Goal: Task Accomplishment & Management: Use online tool/utility

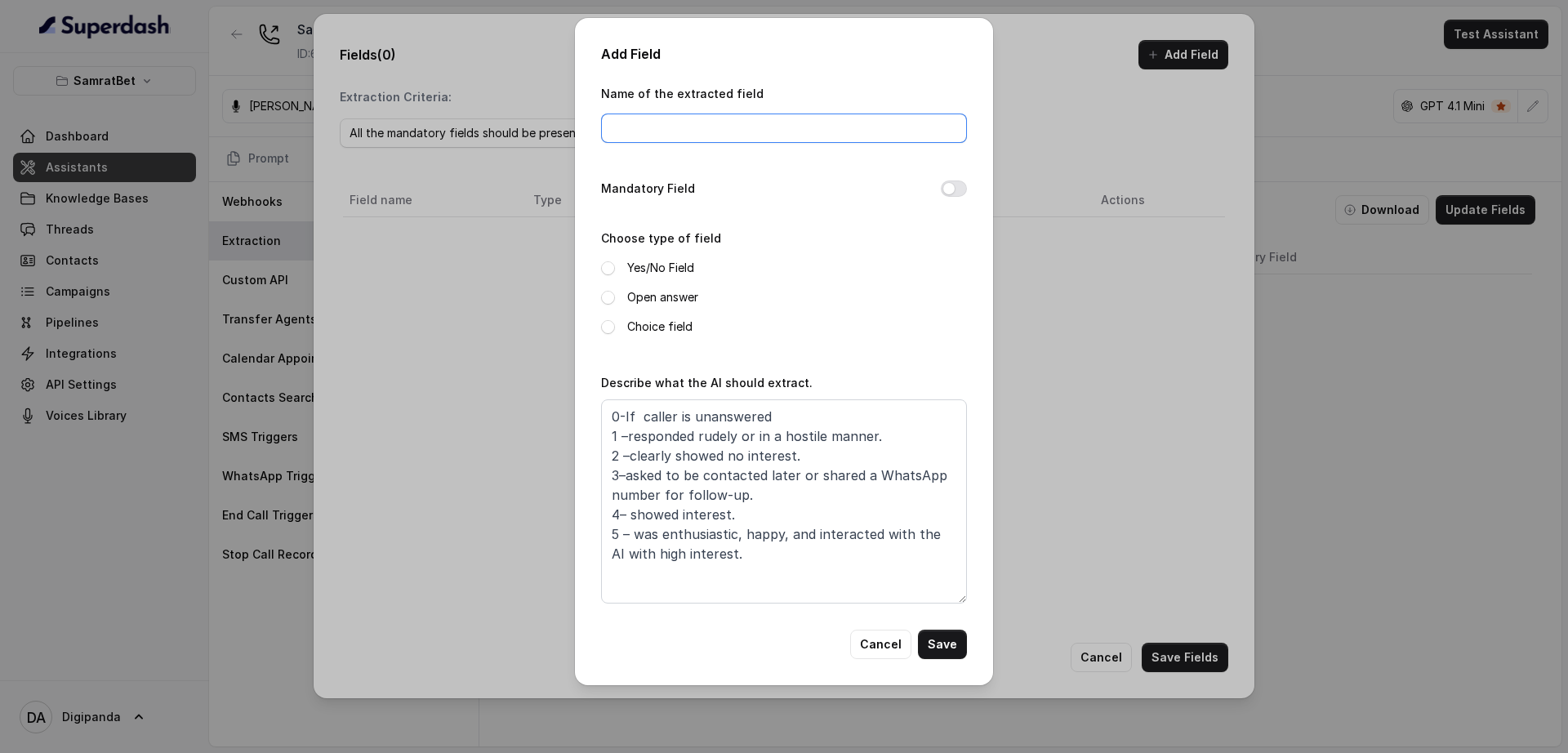
click at [753, 135] on input "Name of the extracted field" at bounding box center [784, 128] width 366 height 30
type input "Polarity"
click at [632, 327] on label "Choice field" at bounding box center [659, 327] width 65 height 20
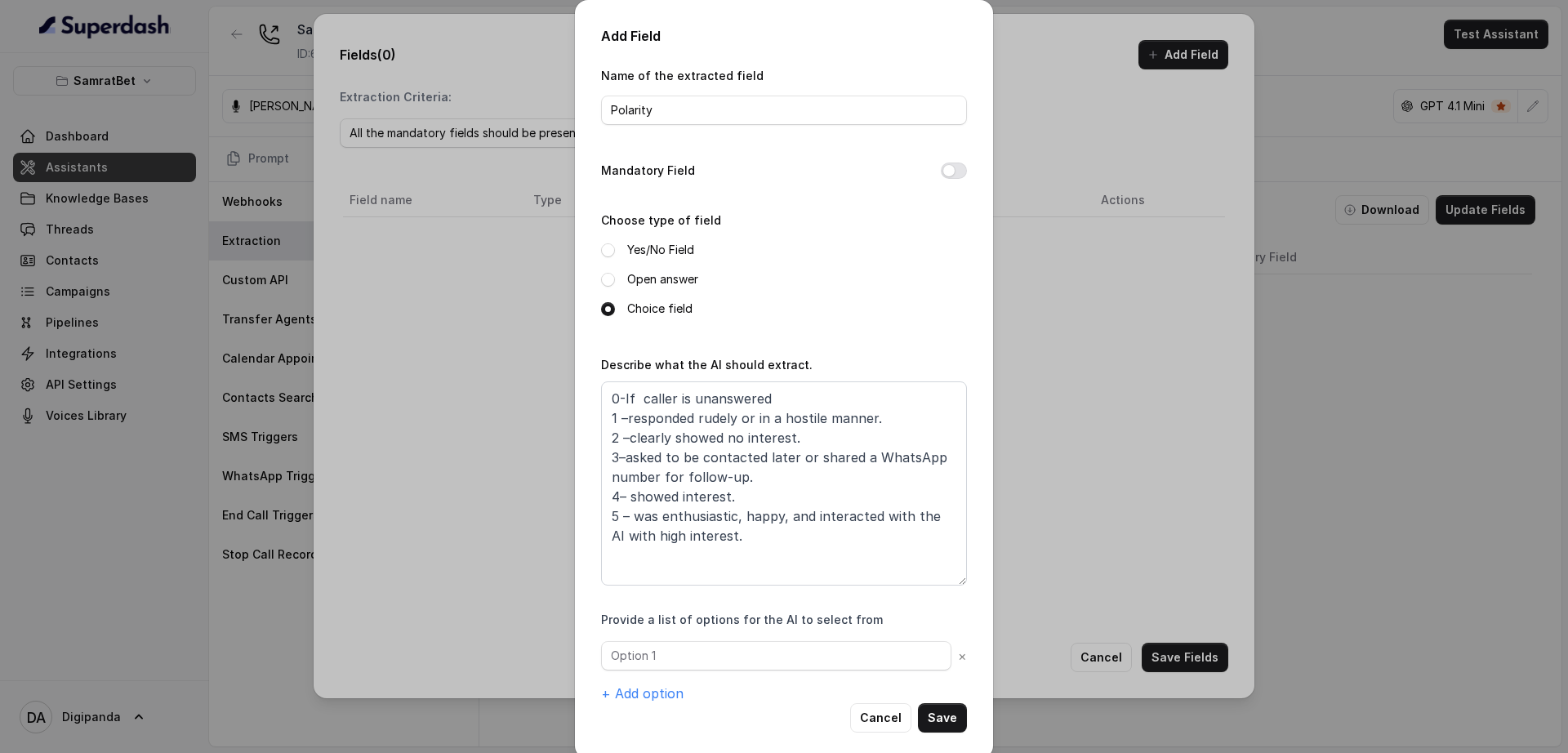
scroll to position [19, 0]
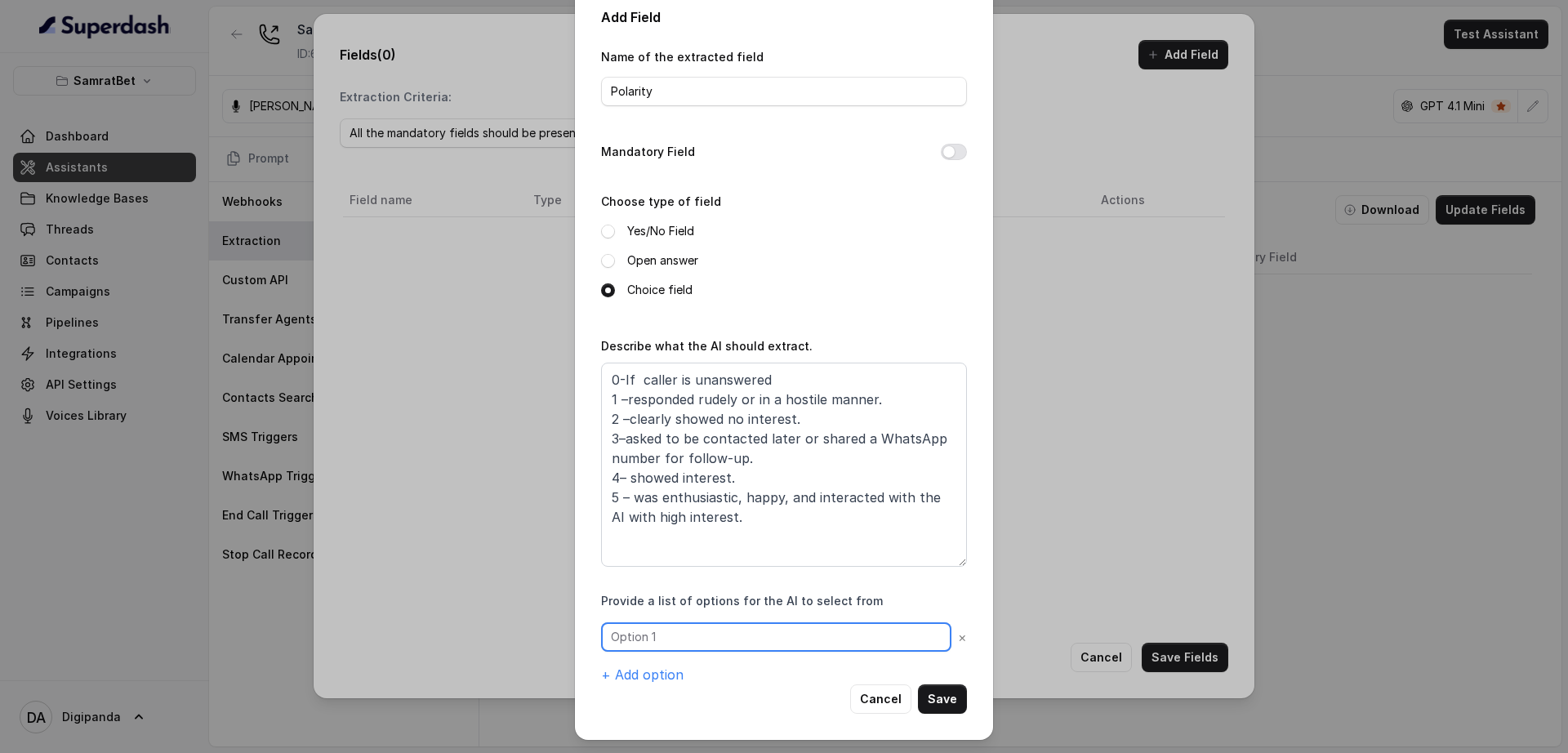
click at [742, 624] on input "text" at bounding box center [776, 637] width 350 height 30
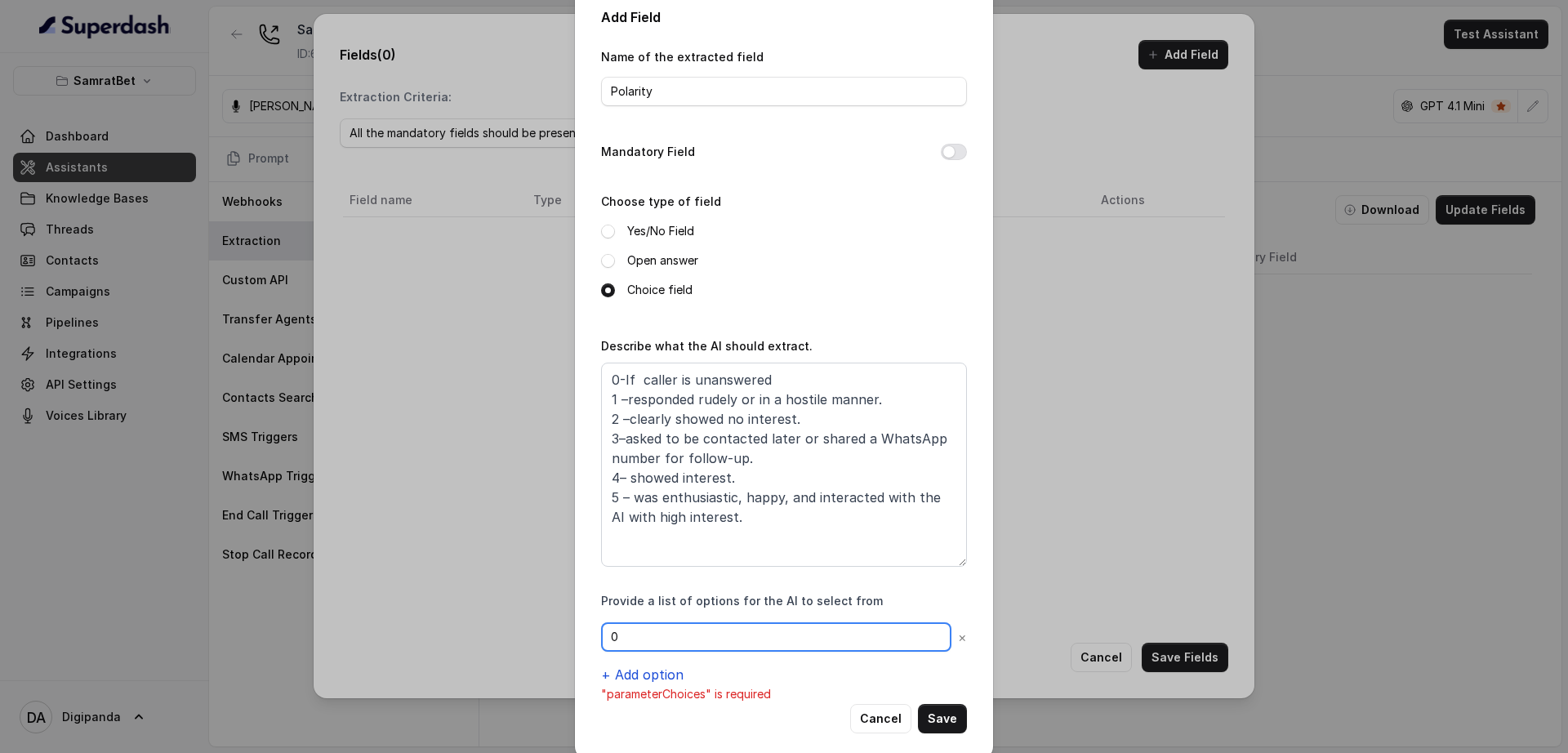
type input "0"
click at [646, 678] on button "+ Add option" at bounding box center [643, 675] width 83 height 20
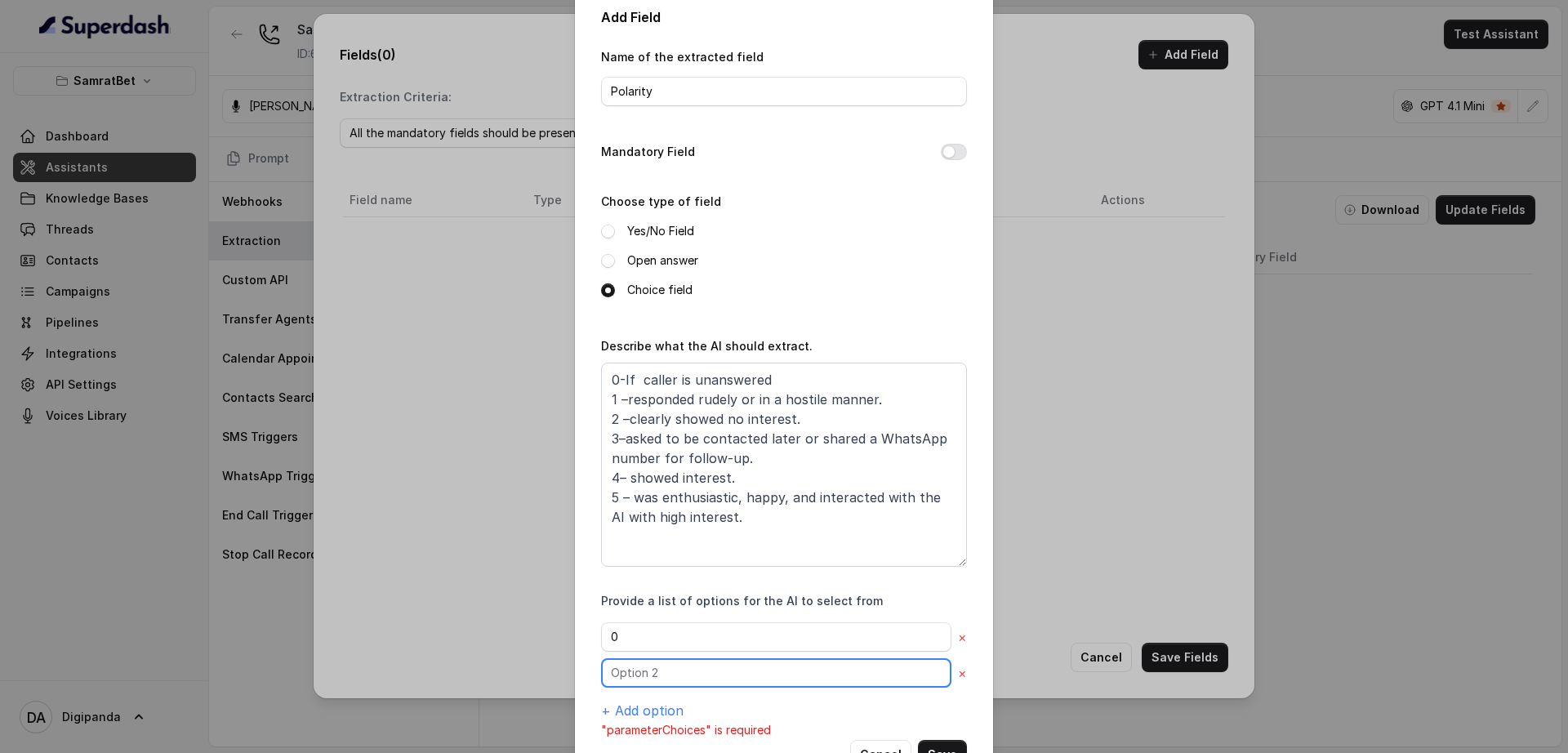
click at [646, 652] on input "text" at bounding box center [776, 637] width 350 height 30
type input "1"
click at [619, 716] on button "+ Add option" at bounding box center [643, 711] width 83 height 20
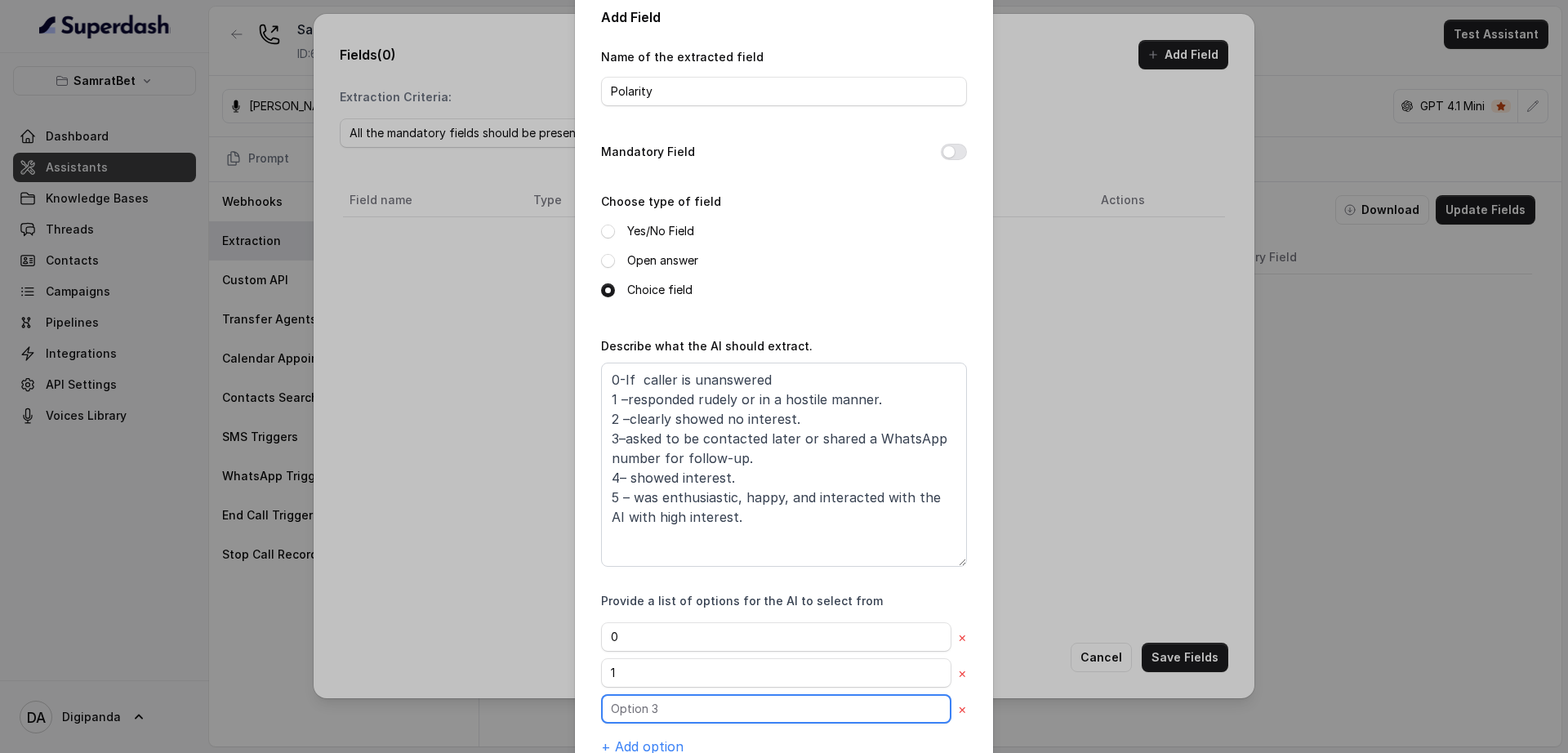
click at [622, 652] on input "text" at bounding box center [776, 637] width 350 height 30
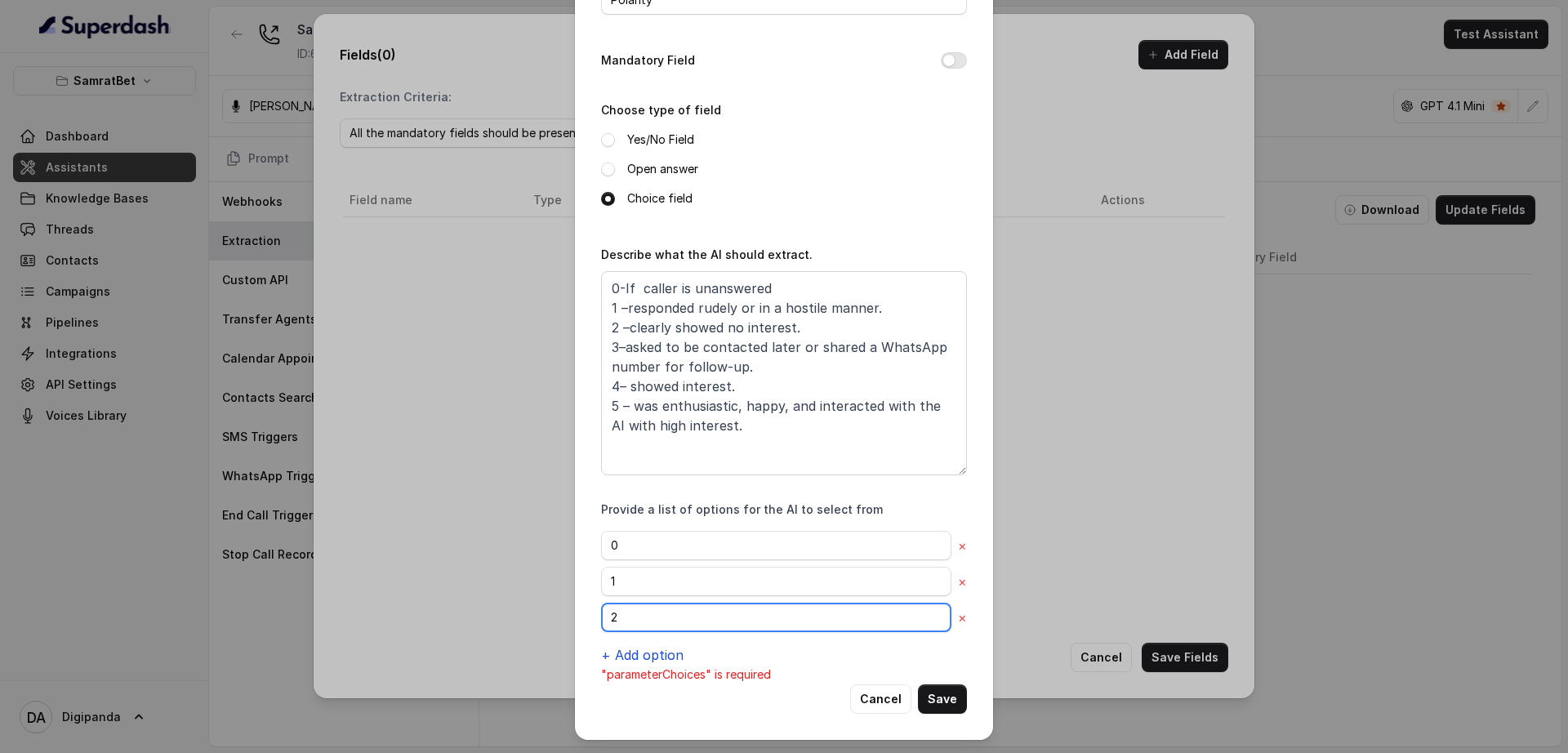
type input "2"
click at [630, 664] on button "+ Add option" at bounding box center [643, 655] width 83 height 20
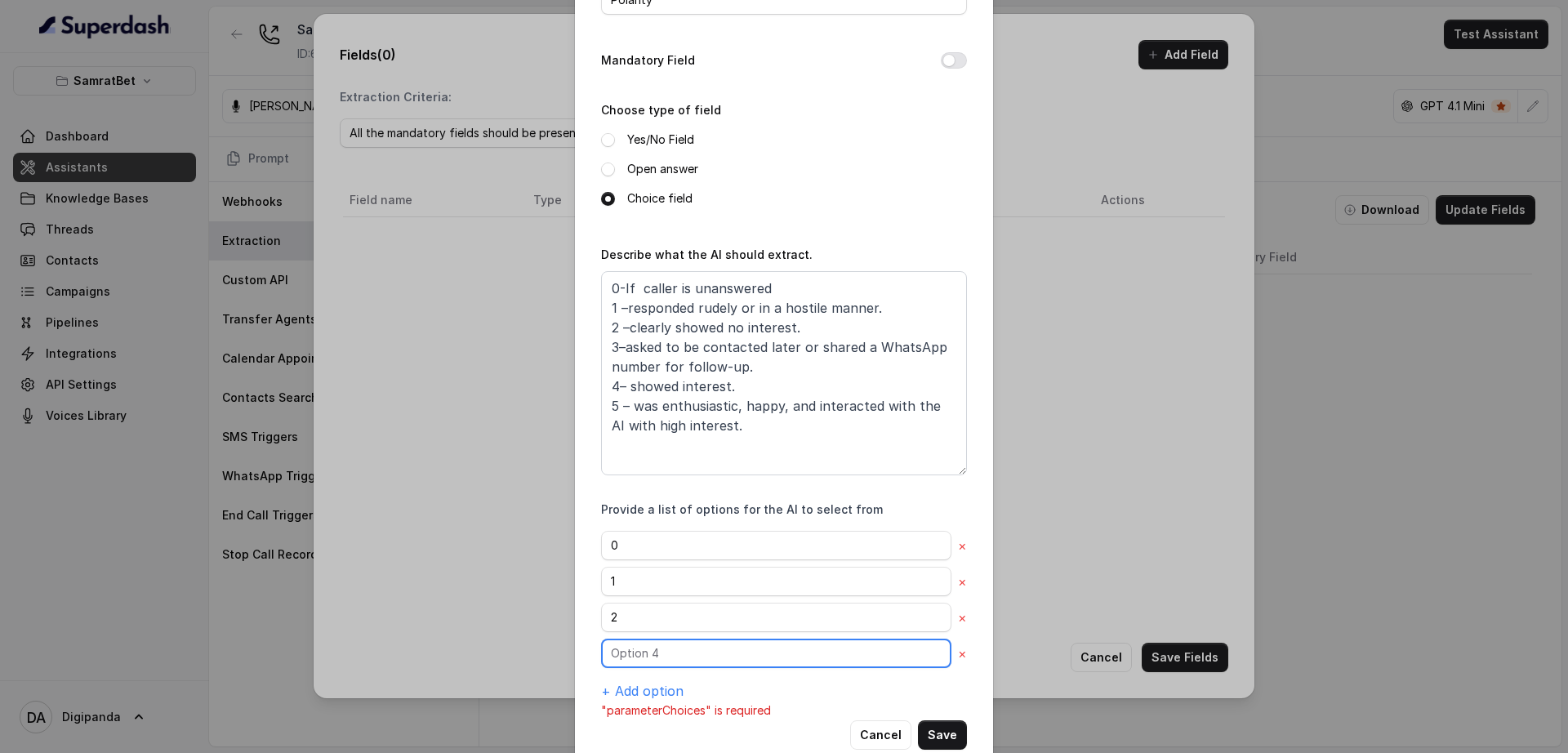
click at [631, 560] on input "text" at bounding box center [776, 546] width 350 height 30
type input "3"
click at [621, 683] on button "+ Add option" at bounding box center [643, 691] width 83 height 20
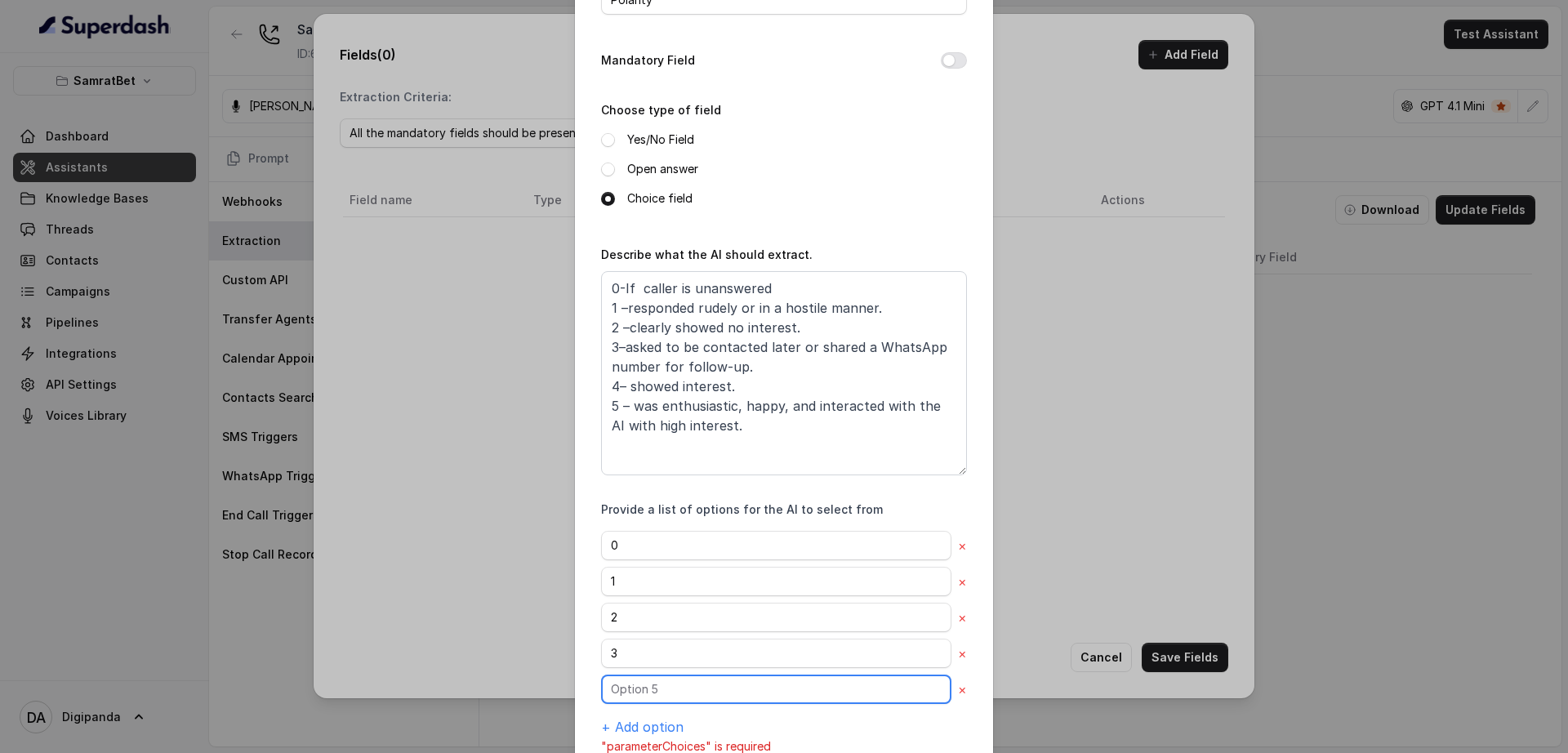
click at [628, 560] on input "text" at bounding box center [776, 546] width 350 height 30
type input "4"
click at [639, 730] on button "+ Add option" at bounding box center [643, 727] width 83 height 20
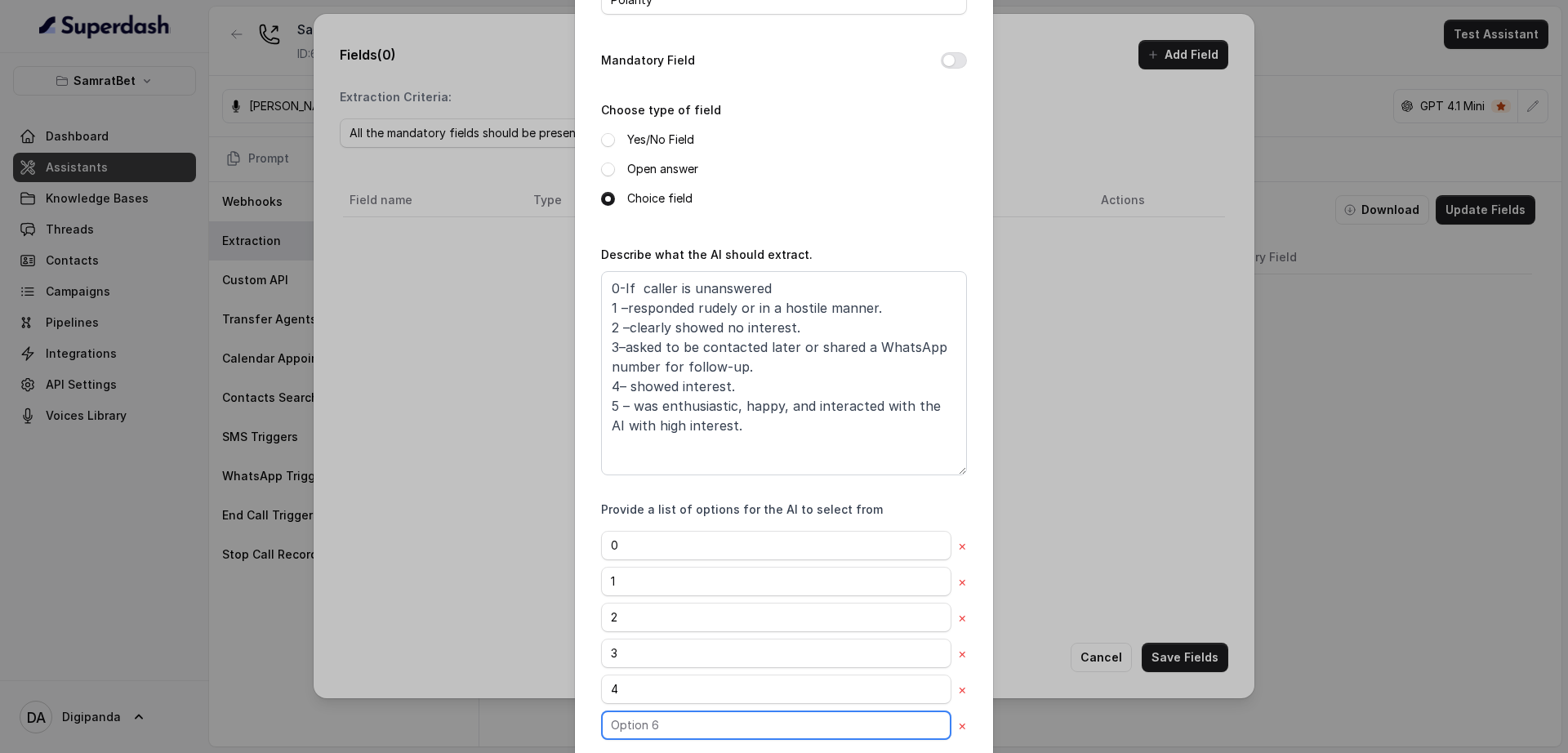
click at [636, 560] on input "text" at bounding box center [776, 546] width 350 height 30
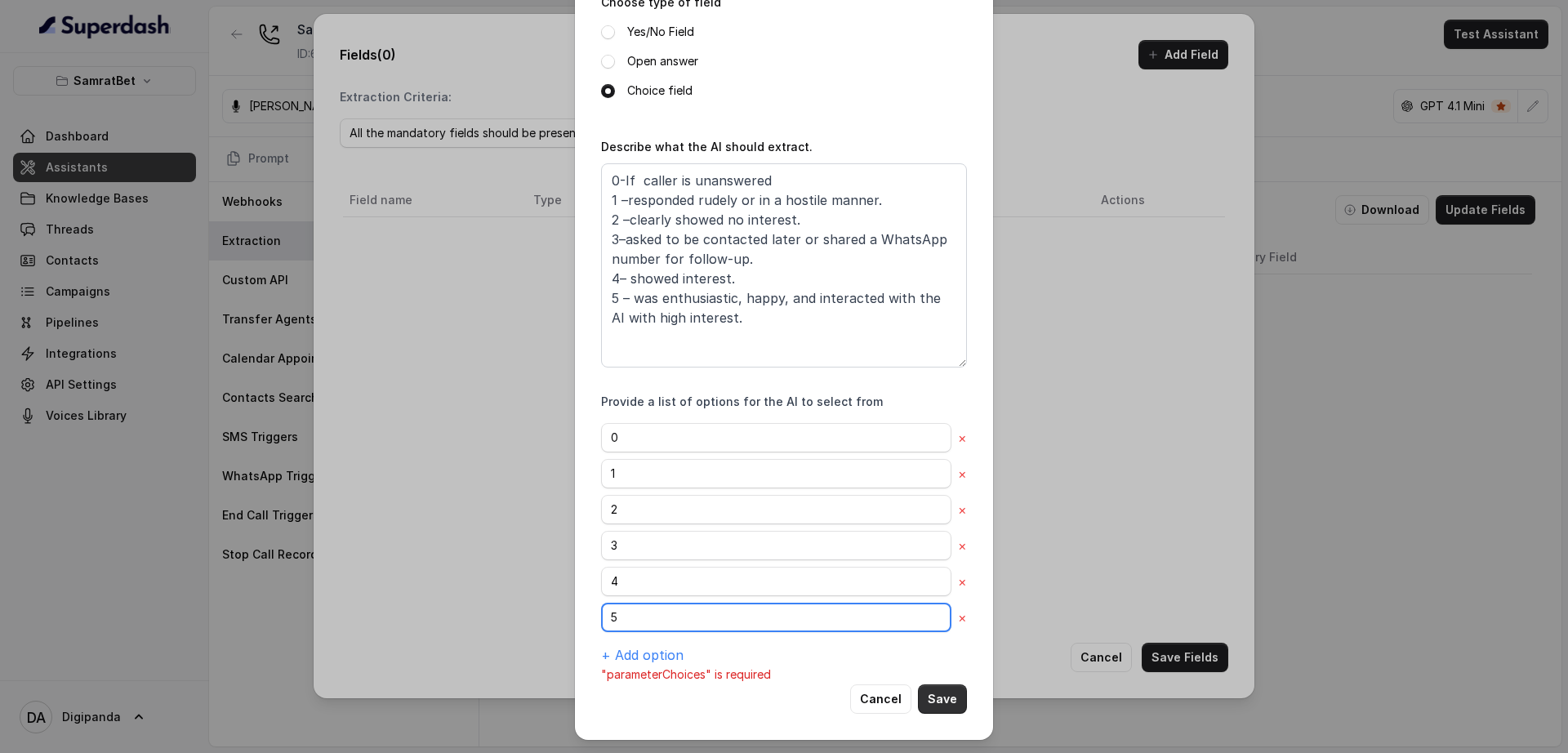
type input "5"
click at [943, 710] on button "Save" at bounding box center [942, 699] width 49 height 30
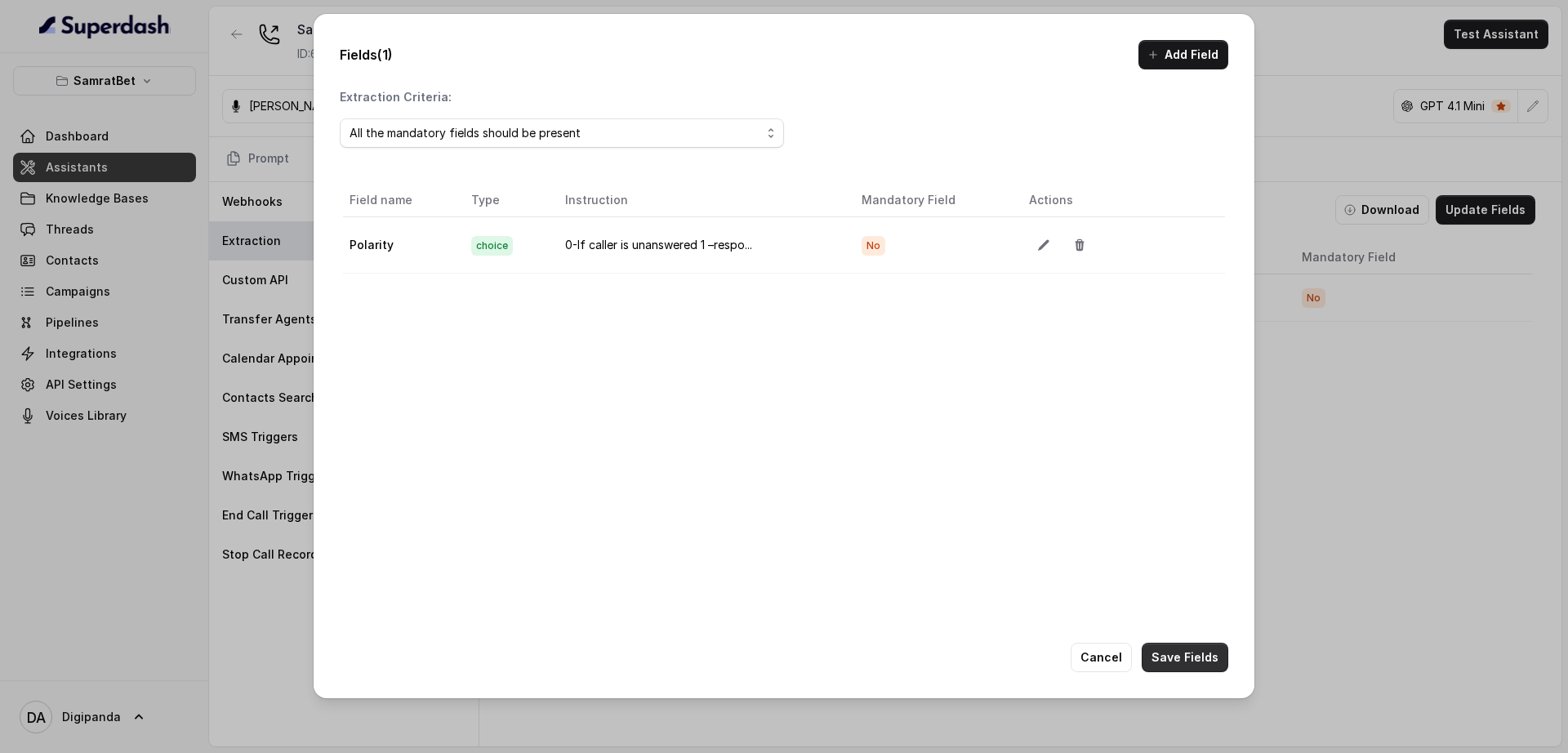
click at [1199, 663] on button "Save Fields" at bounding box center [1185, 658] width 87 height 30
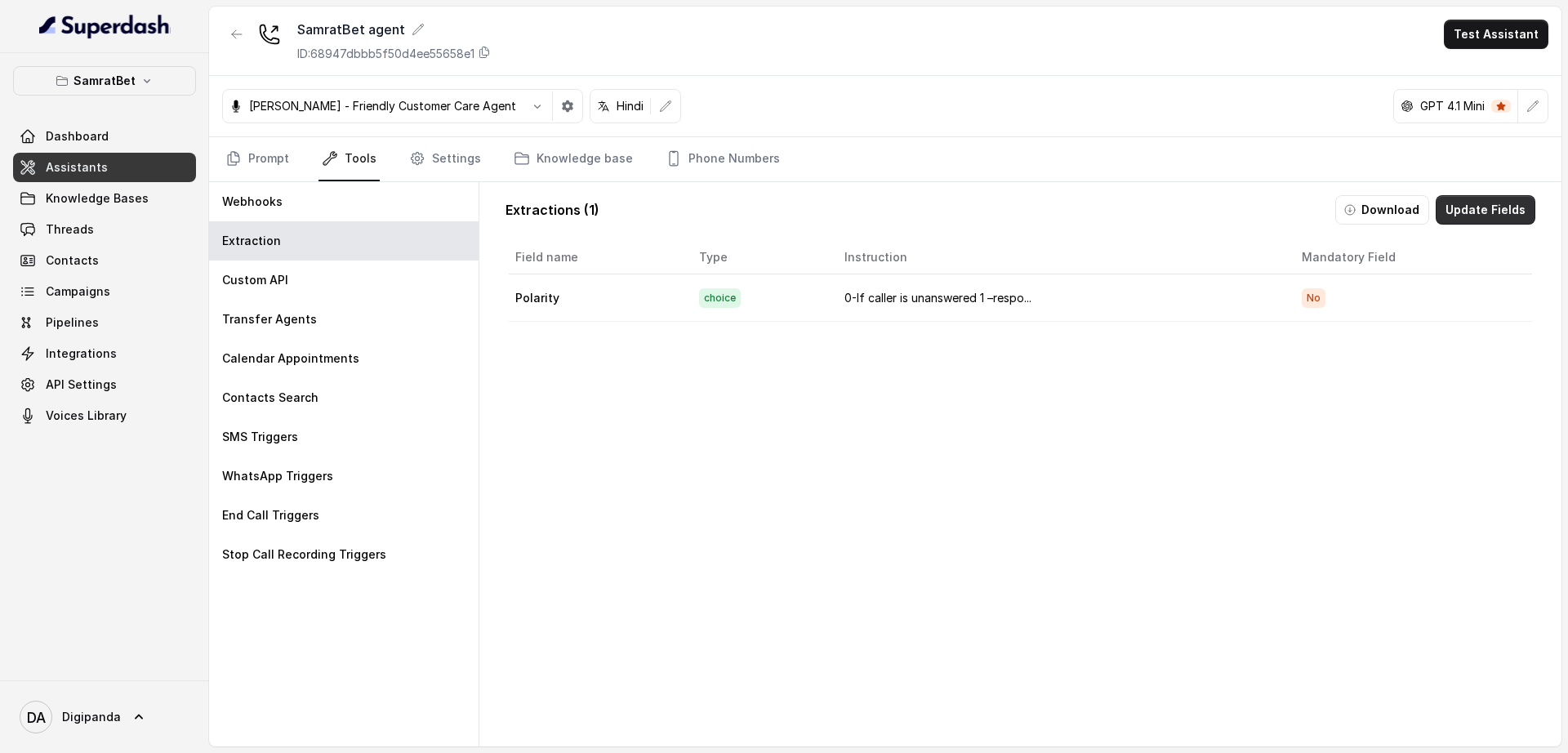
click at [1456, 223] on button "Update Fields" at bounding box center [1485, 210] width 99 height 30
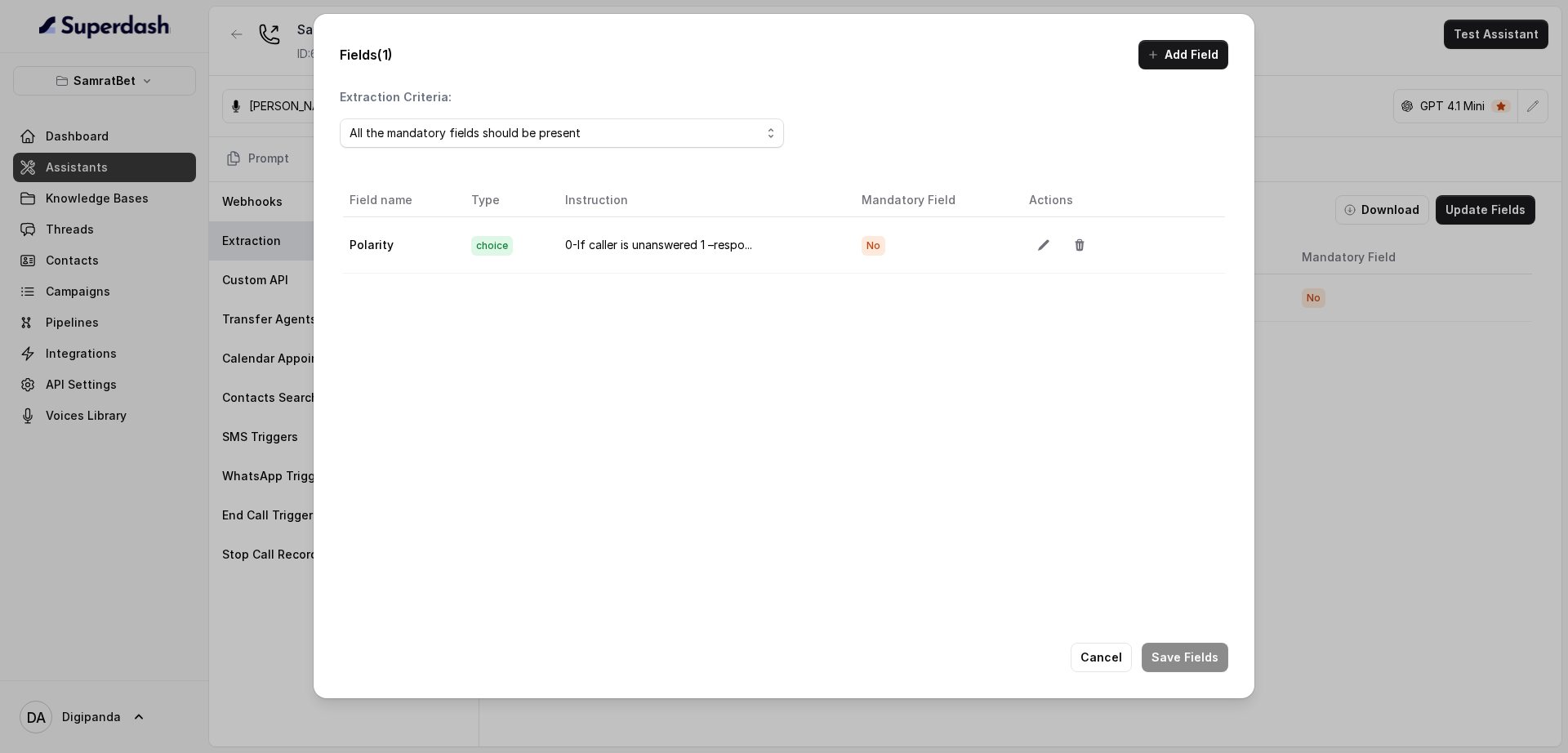
click at [1368, 284] on div "Fields (1) Add Field Extraction Criteria: All the mandatory fields should be pr…" at bounding box center [784, 376] width 1568 height 753
click at [1349, 400] on div "Fields (1) Add Field Extraction Criteria: All the mandatory fields should be pr…" at bounding box center [784, 376] width 1568 height 753
click at [1100, 668] on button "Cancel" at bounding box center [1101, 658] width 61 height 30
